Goal: Task Accomplishment & Management: Manage account settings

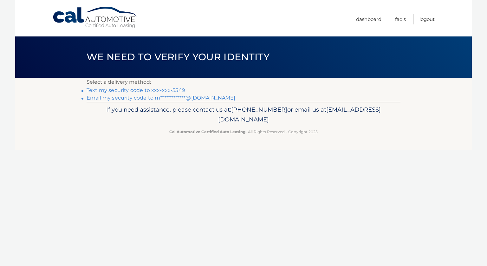
click at [171, 91] on link "Text my security code to xxx-xxx-5549" at bounding box center [136, 90] width 99 height 6
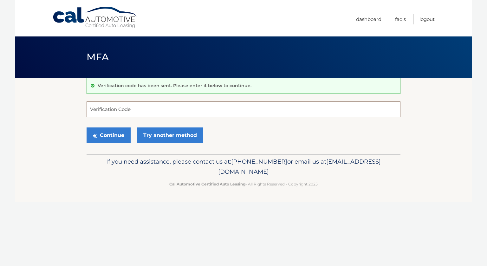
click at [142, 109] on input "Verification Code" at bounding box center [244, 109] width 314 height 16
type input "747739"
click at [123, 140] on button "Continue" at bounding box center [109, 135] width 44 height 16
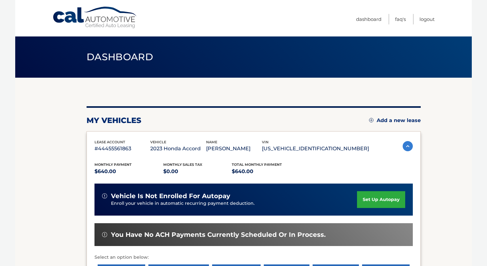
click at [453, 210] on section "my vehicles Add a new lease lease account #44455561863 vehicle 2023 Honda Accor…" at bounding box center [243, 207] width 456 height 258
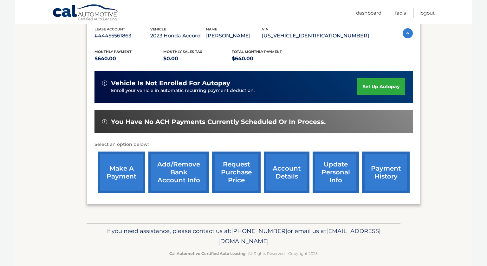
scroll to position [114, 0]
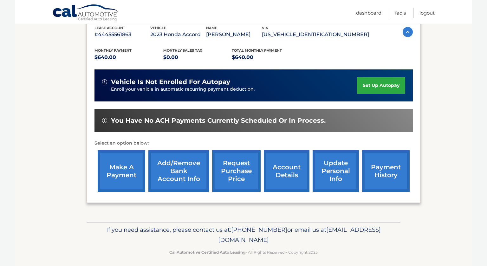
click at [293, 176] on link "account details" at bounding box center [287, 171] width 46 height 42
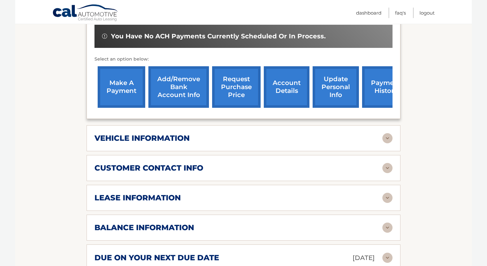
scroll to position [228, 0]
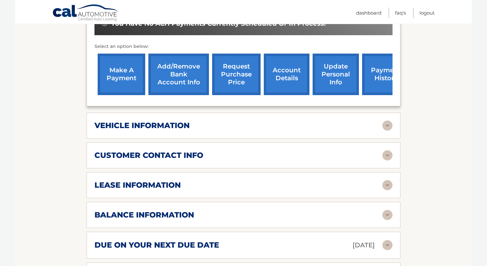
click at [364, 241] on p "Oct 24, 2025" at bounding box center [363, 245] width 22 height 11
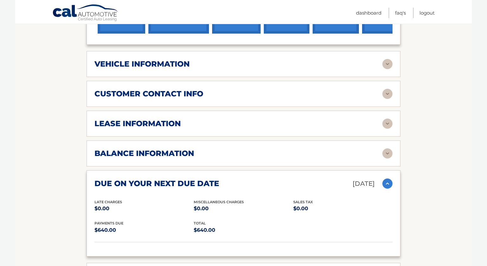
scroll to position [292, 0]
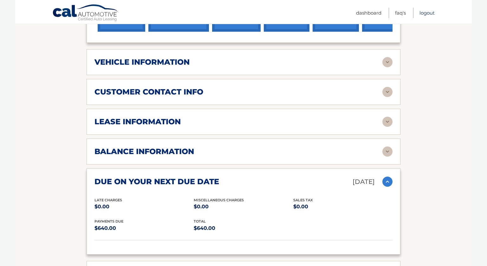
click at [429, 12] on link "Logout" at bounding box center [426, 13] width 15 height 10
